Goal: Navigation & Orientation: Go to known website

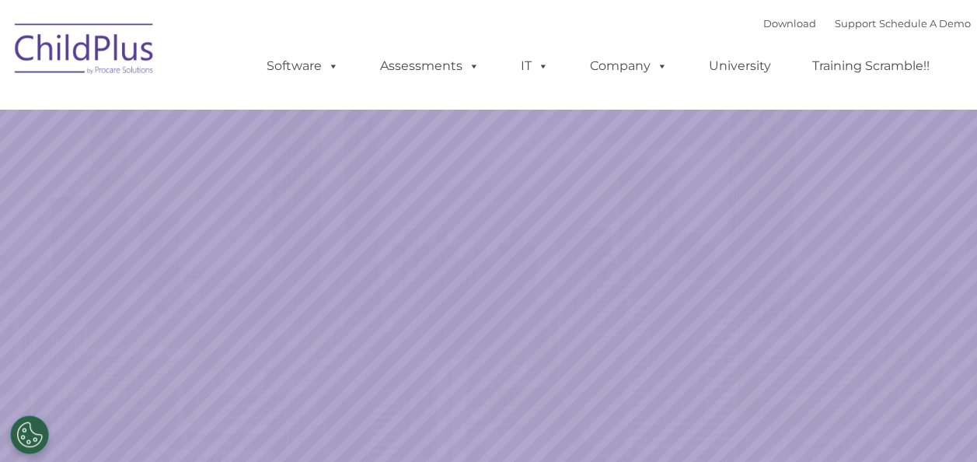
select select "MEDIUM"
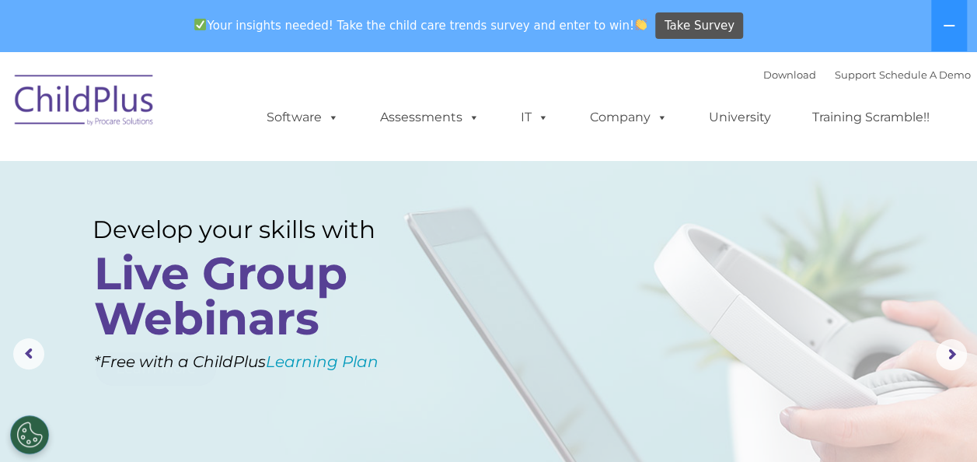
click at [148, 99] on img at bounding box center [84, 103] width 155 height 78
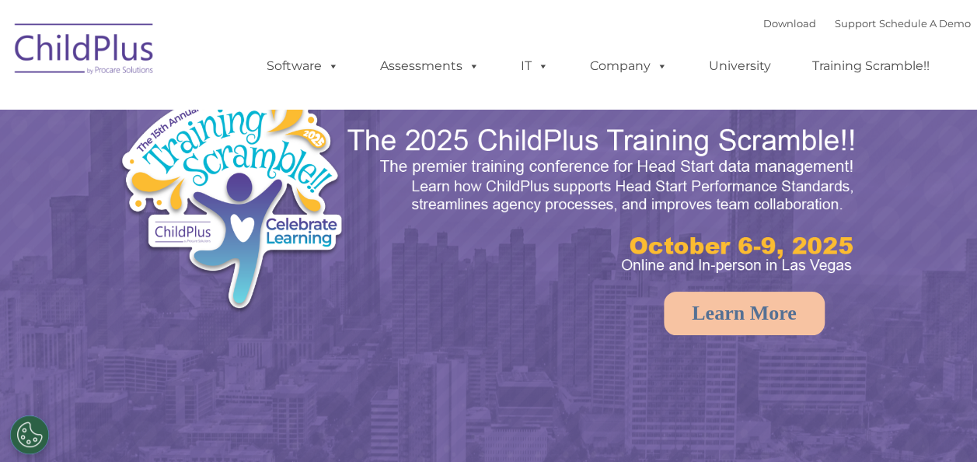
select select "MEDIUM"
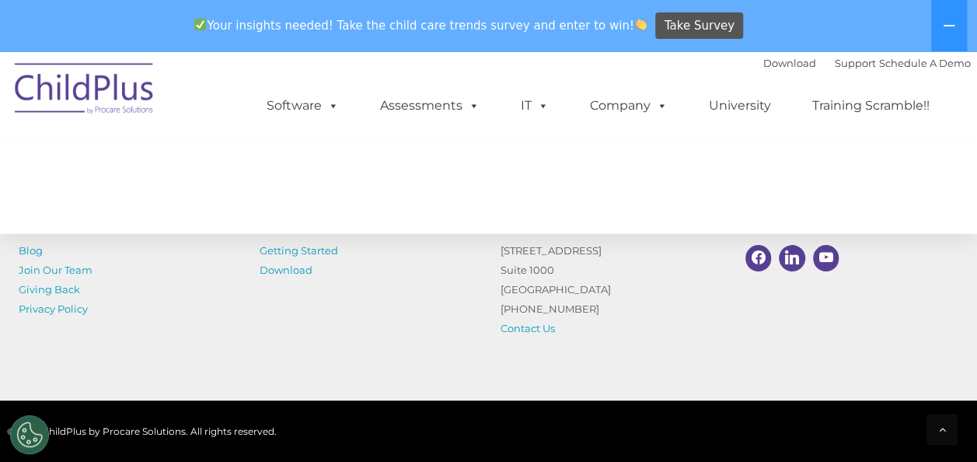
scroll to position [1932, 0]
